Goal: Task Accomplishment & Management: Use online tool/utility

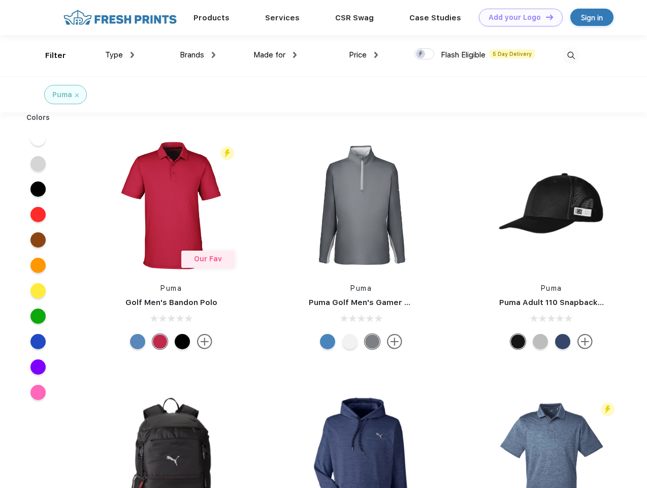
click at [517, 17] on link "Add your Logo Design Tool" at bounding box center [521, 18] width 84 height 18
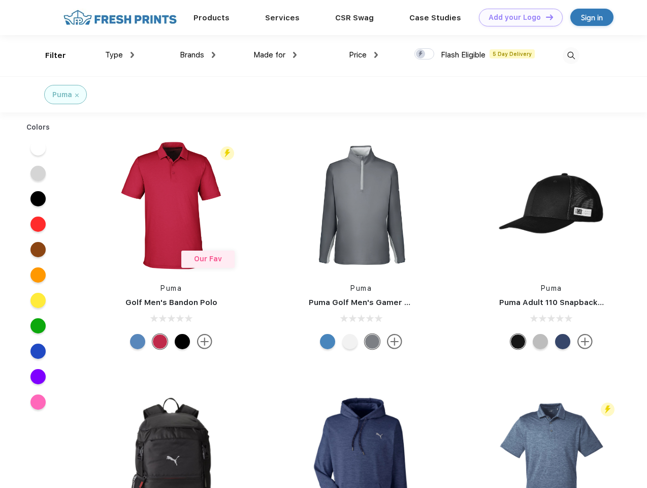
click at [0, 0] on div "Design Tool" at bounding box center [0, 0] width 0 height 0
click at [545, 17] on link "Add your Logo Design Tool" at bounding box center [521, 18] width 84 height 18
click at [49, 55] on div "Filter" at bounding box center [55, 56] width 21 height 12
click at [120, 55] on span "Type" at bounding box center [114, 54] width 18 height 9
click at [198, 55] on span "Brands" at bounding box center [192, 54] width 24 height 9
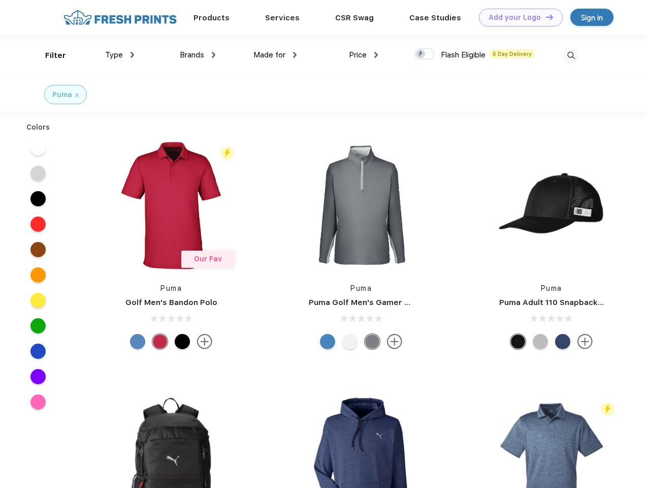
click at [275, 55] on span "Made for" at bounding box center [270, 54] width 32 height 9
click at [364, 55] on span "Price" at bounding box center [358, 54] width 18 height 9
click at [425, 54] on div at bounding box center [425, 53] width 20 height 11
click at [421, 54] on input "checkbox" at bounding box center [418, 51] width 7 height 7
click at [571, 55] on img at bounding box center [571, 55] width 17 height 17
